Goal: Obtain resource: Obtain resource

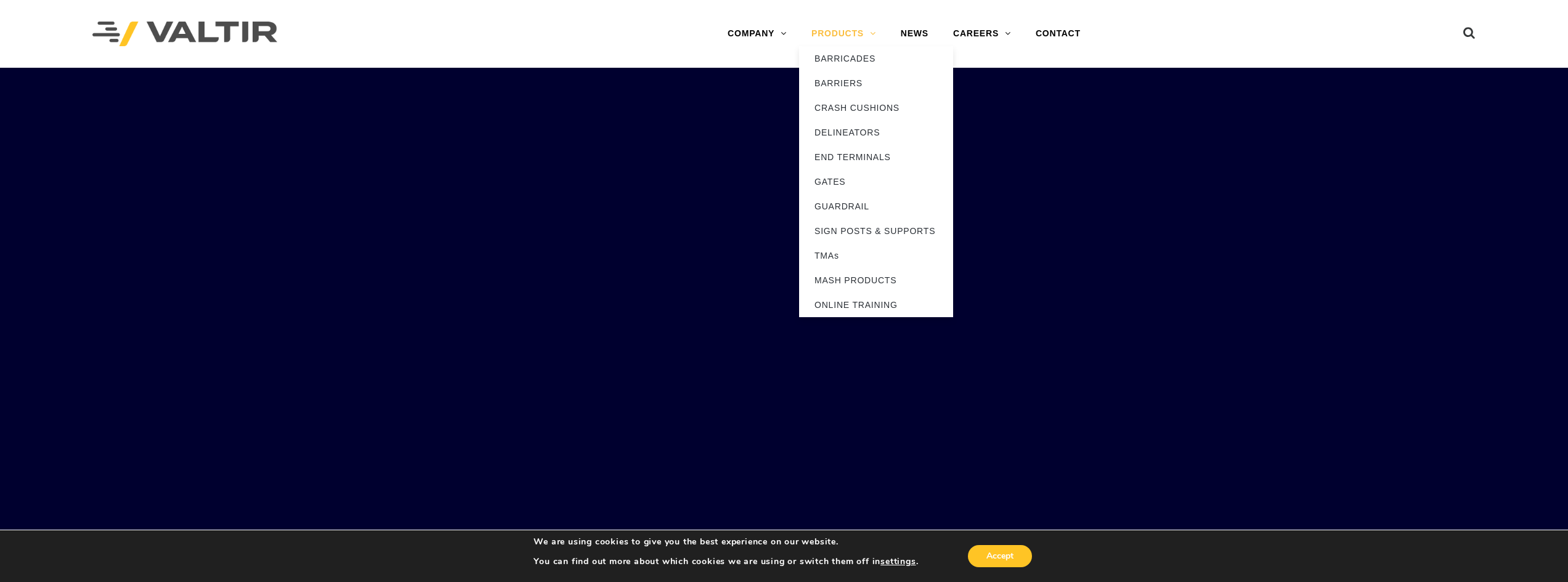
click at [842, 35] on link "PRODUCTS" at bounding box center [843, 33] width 89 height 24
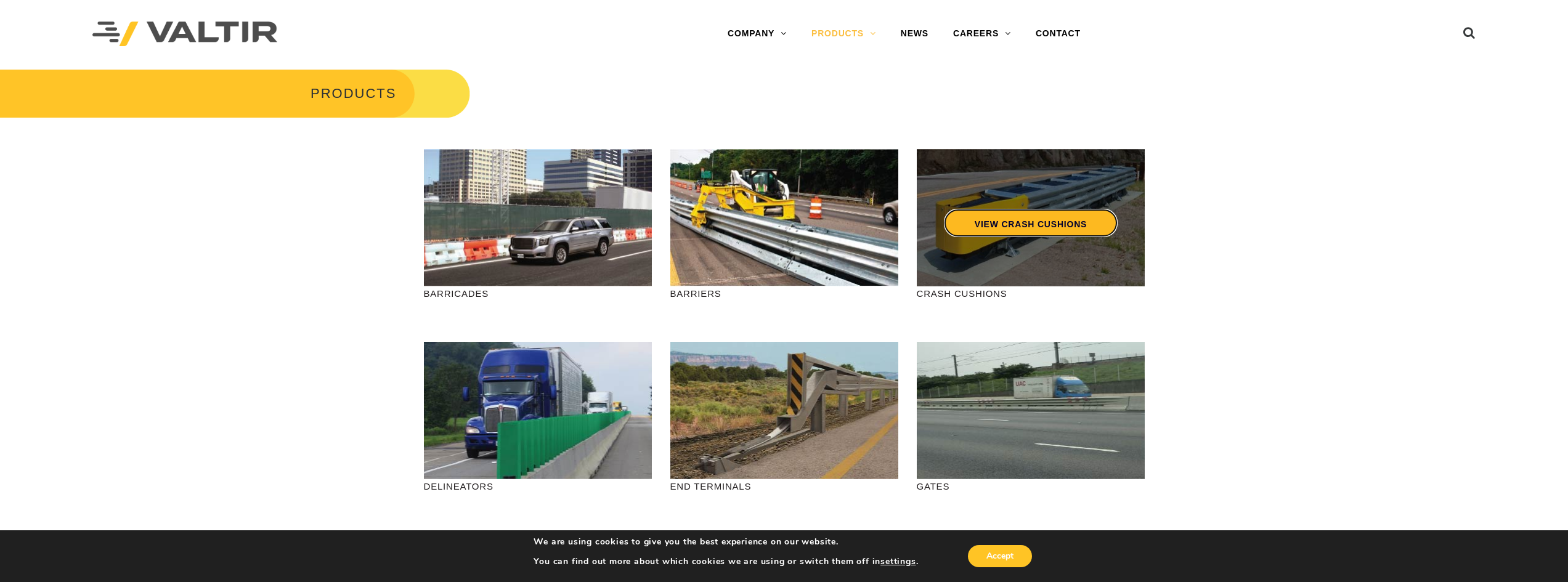
click at [1038, 226] on link "VIEW CRASH CUSHIONS" at bounding box center [1030, 223] width 174 height 28
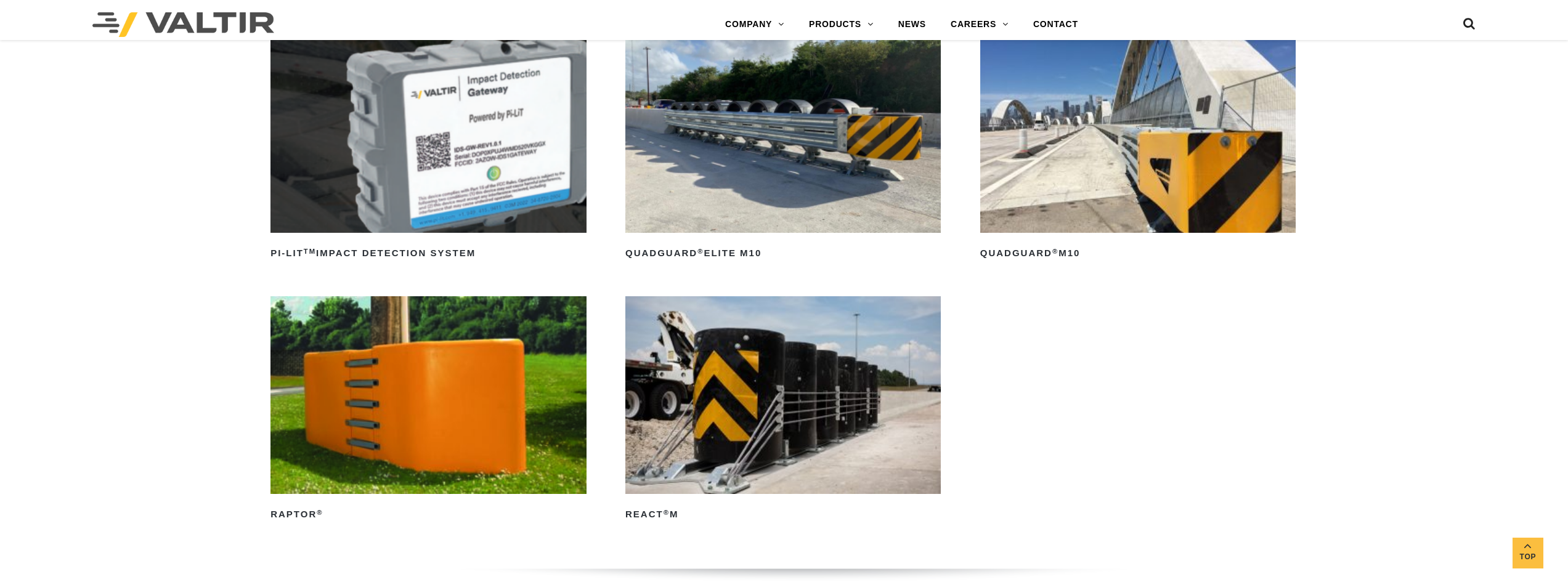
scroll to position [431, 0]
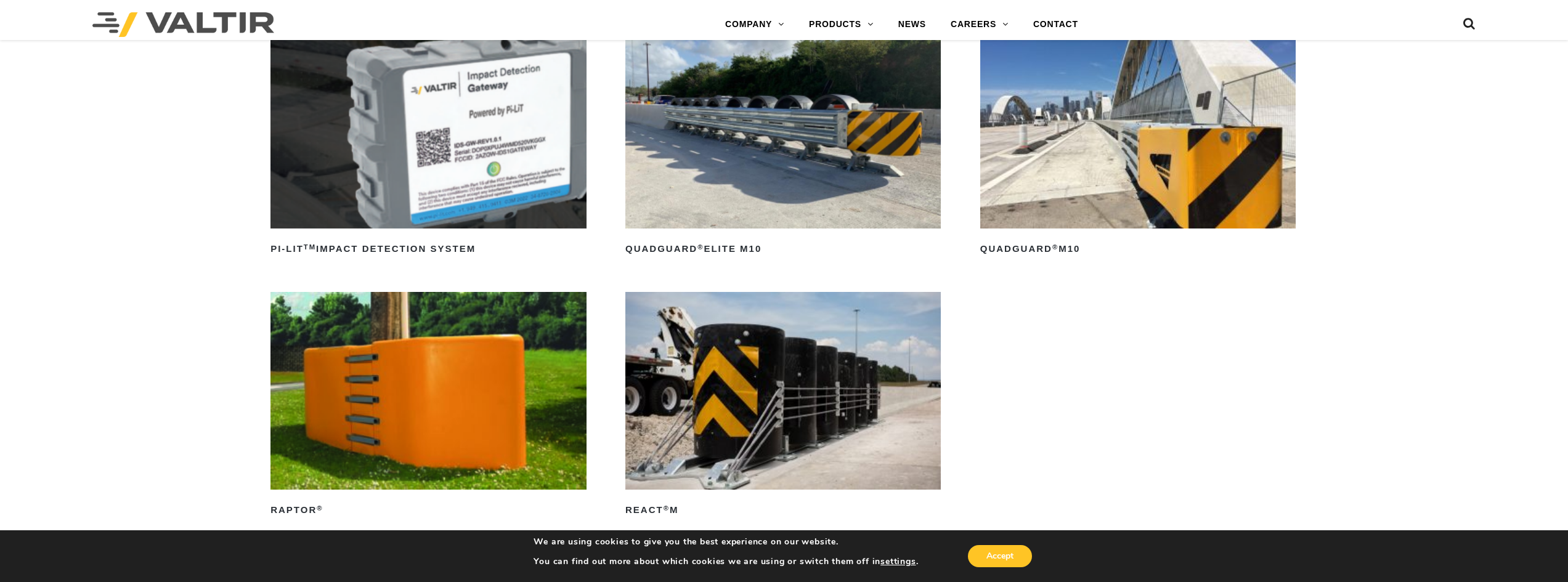
click at [1058, 210] on img at bounding box center [1138, 129] width 316 height 197
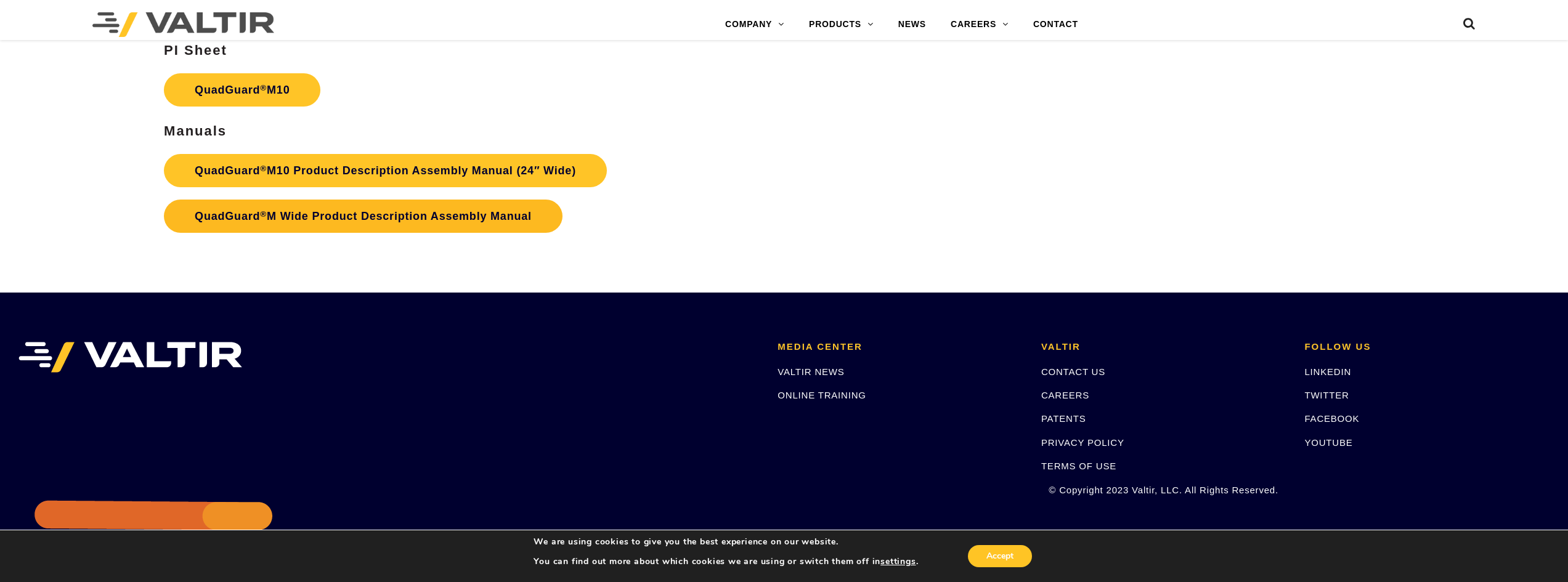
scroll to position [5668, 0]
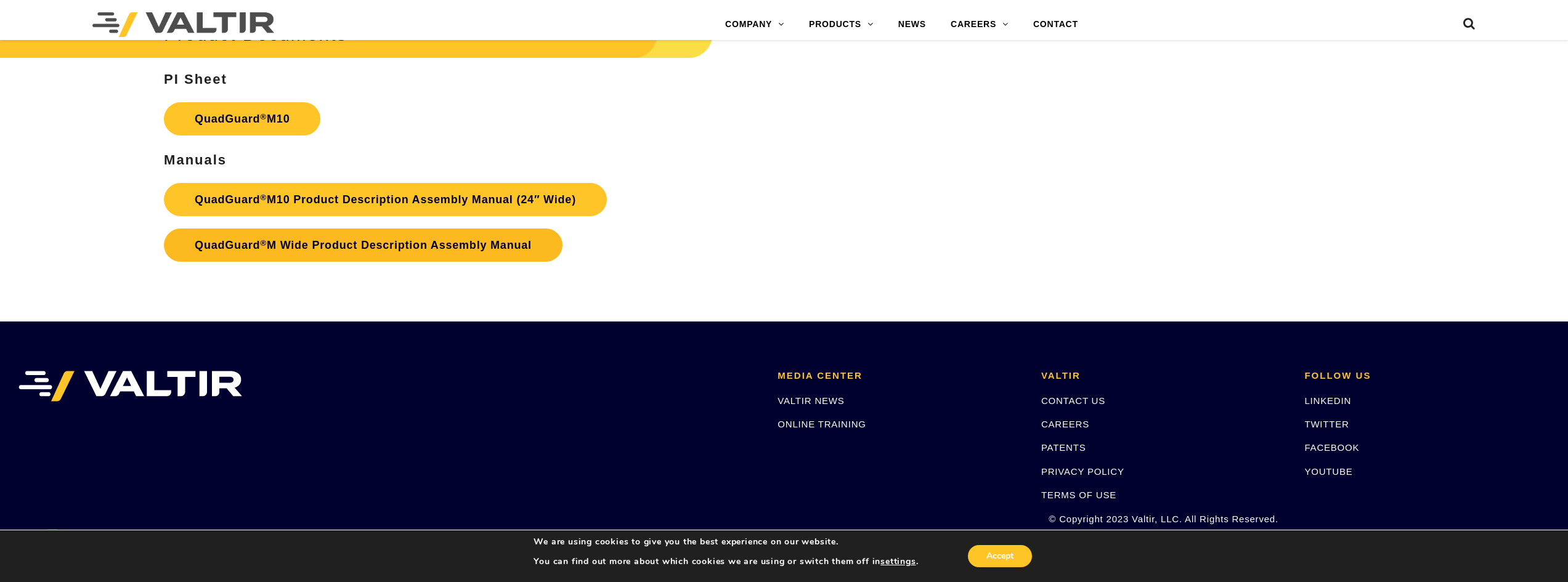
click at [376, 243] on link "QuadGuard ® M Wide Product Description Assembly Manual" at bounding box center [363, 245] width 399 height 33
